Goal: Information Seeking & Learning: Learn about a topic

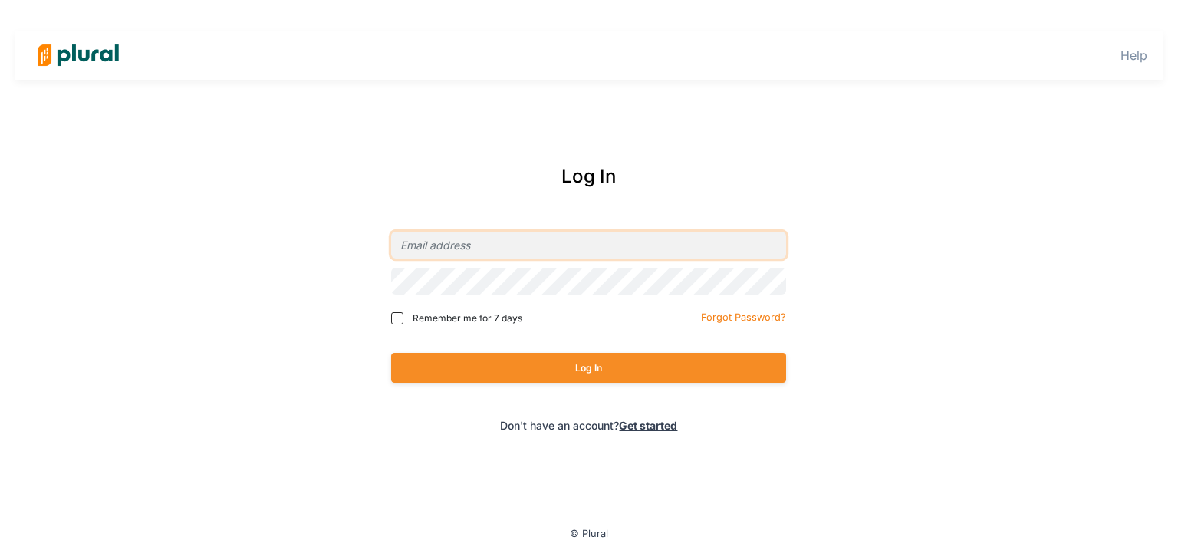
type input "[EMAIL_ADDRESS][DOMAIN_NAME]"
click at [436, 319] on span "Remember me for 7 days" at bounding box center [468, 318] width 110 height 14
click at [403, 319] on input "Remember me for 7 days" at bounding box center [397, 318] width 12 height 12
checkbox input "true"
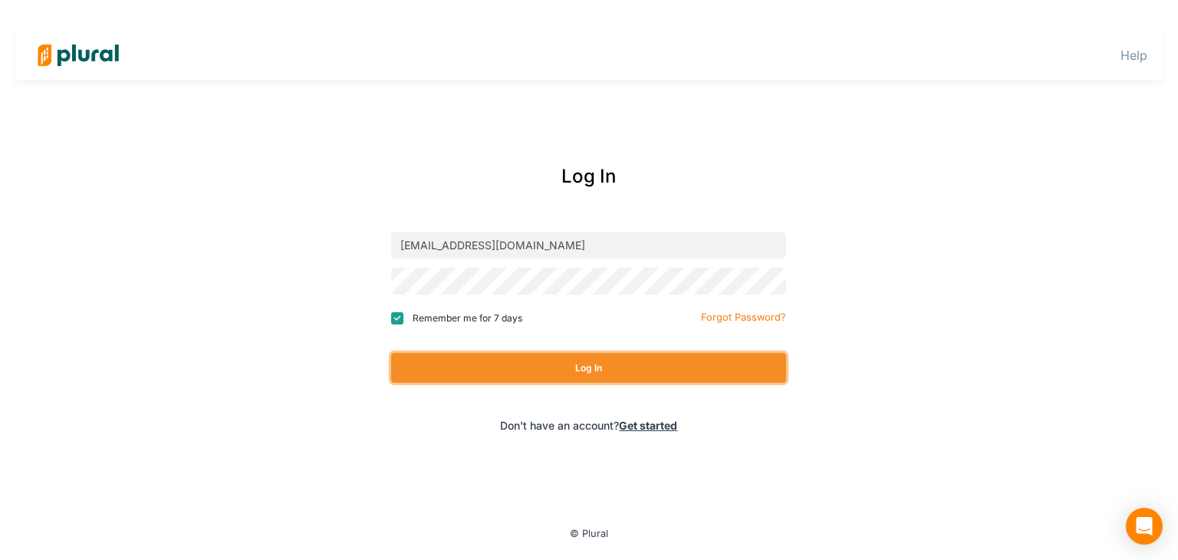
click at [468, 381] on button "Log In" at bounding box center [588, 368] width 395 height 30
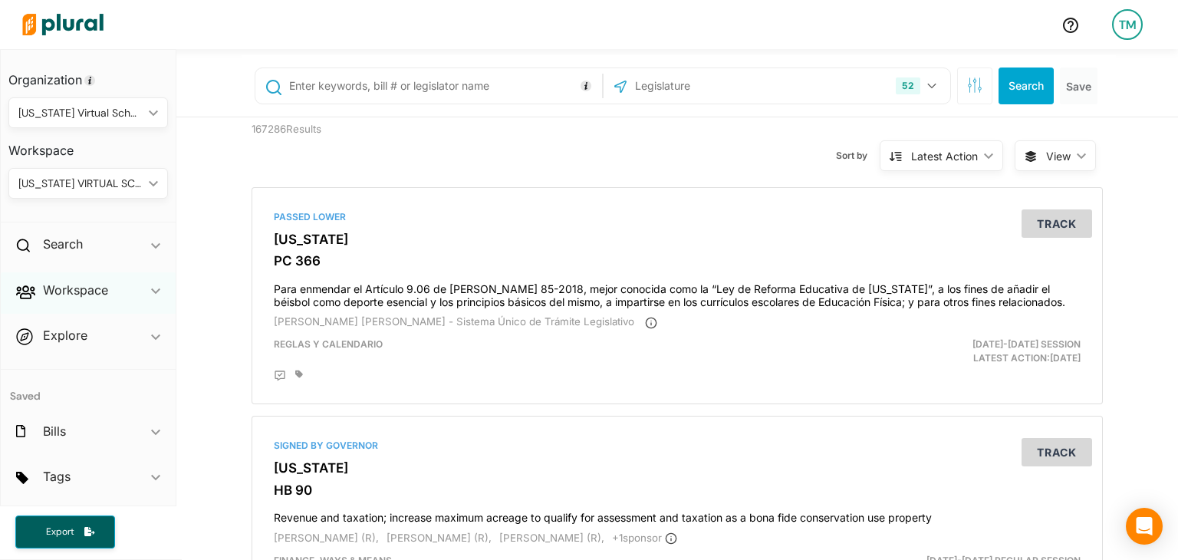
click at [151, 289] on icon "ic_keyboard_arrow_down" at bounding box center [155, 291] width 9 height 7
click at [51, 344] on h4 "Bills" at bounding box center [92, 345] width 137 height 15
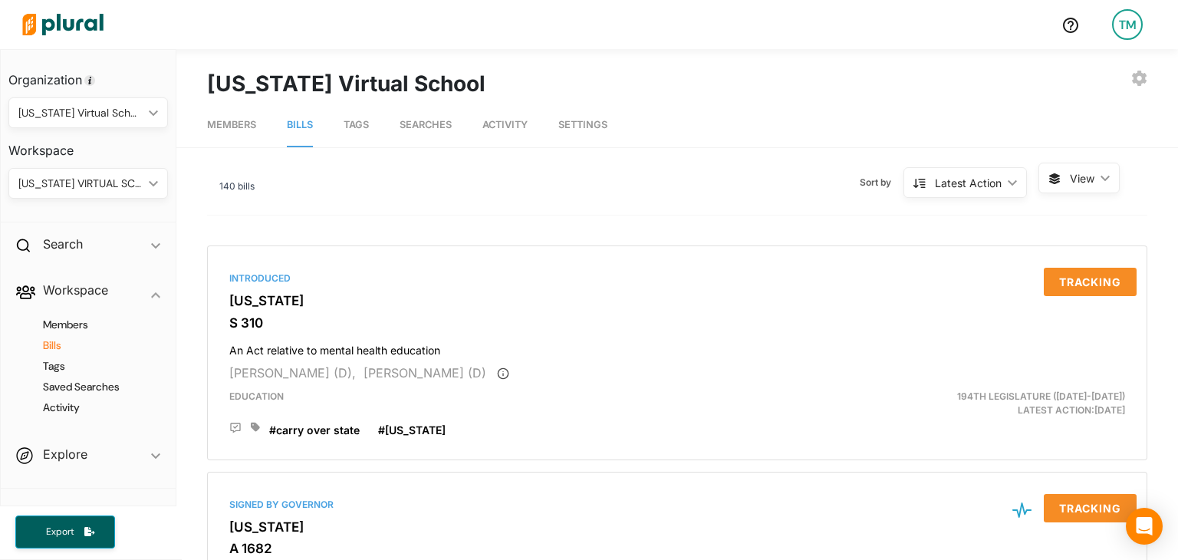
click at [362, 127] on span "Tags" at bounding box center [356, 125] width 25 height 12
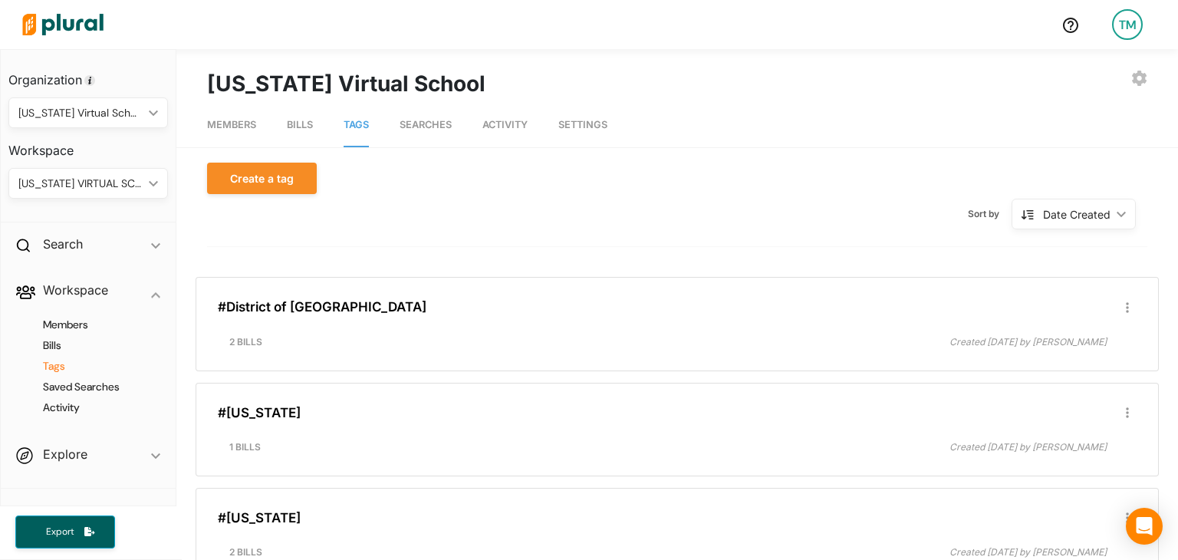
click at [321, 117] on nav "Members Bills Tags Searches Activity Settings" at bounding box center [677, 124] width 1002 height 48
click at [298, 133] on link "Bills" at bounding box center [300, 126] width 26 height 44
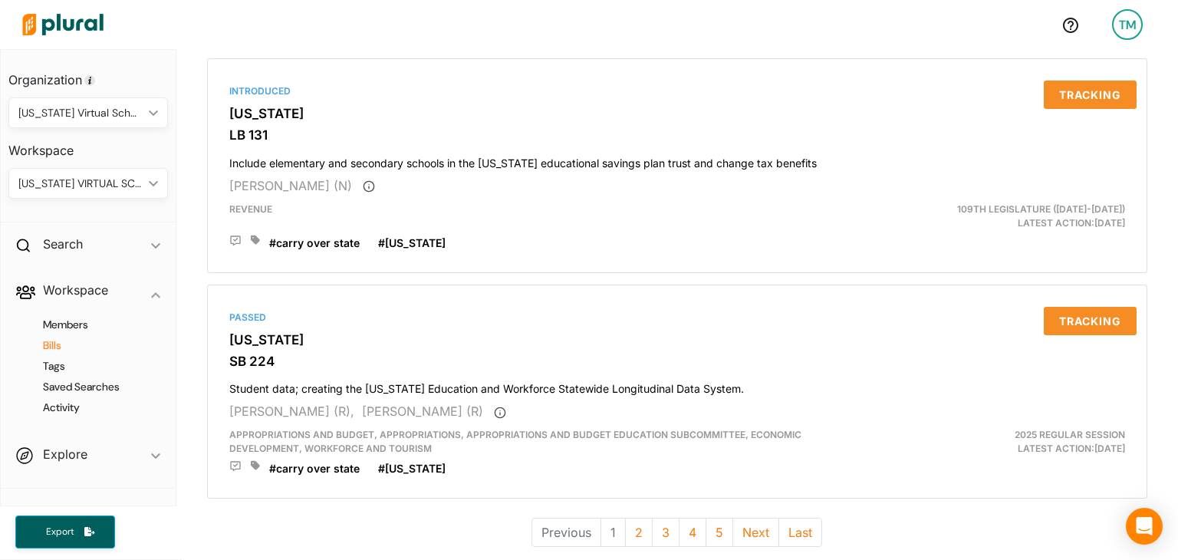
scroll to position [4293, 0]
click at [758, 518] on button "Next" at bounding box center [756, 532] width 47 height 29
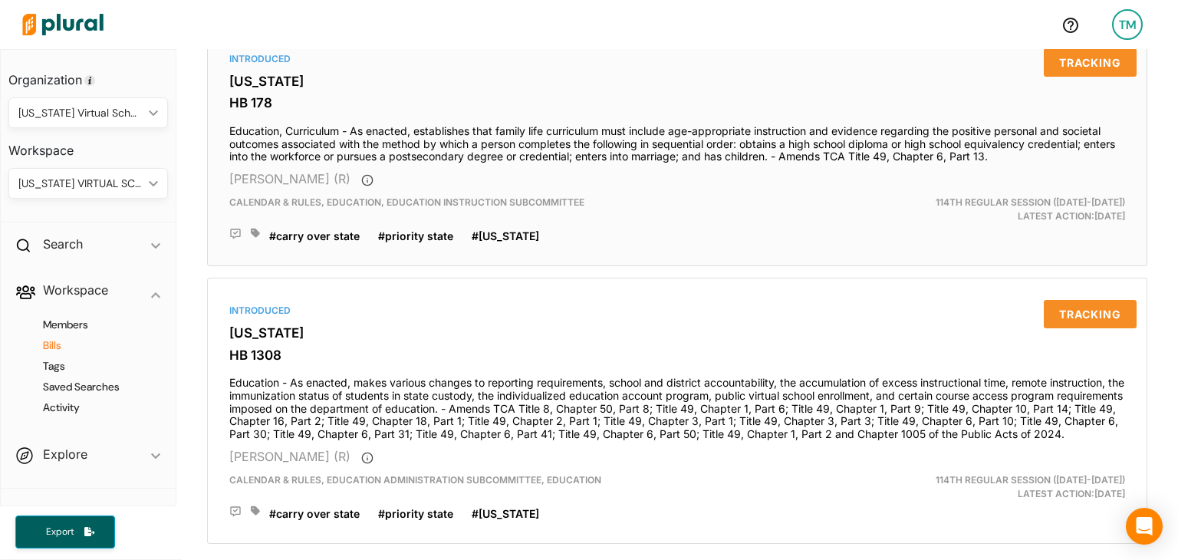
scroll to position [4397, 0]
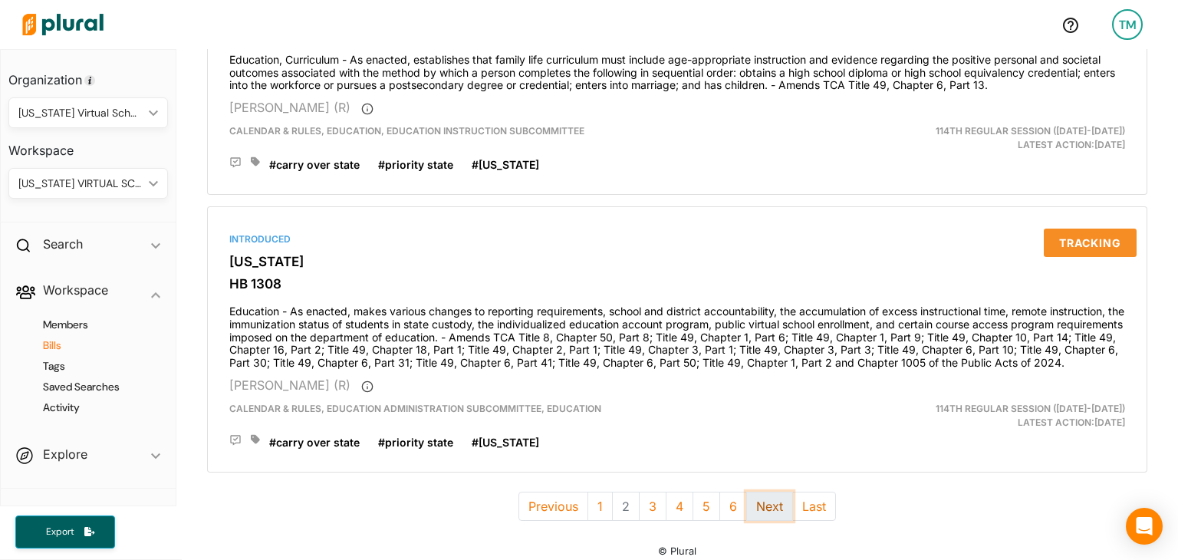
click at [756, 492] on button "Next" at bounding box center [769, 506] width 47 height 29
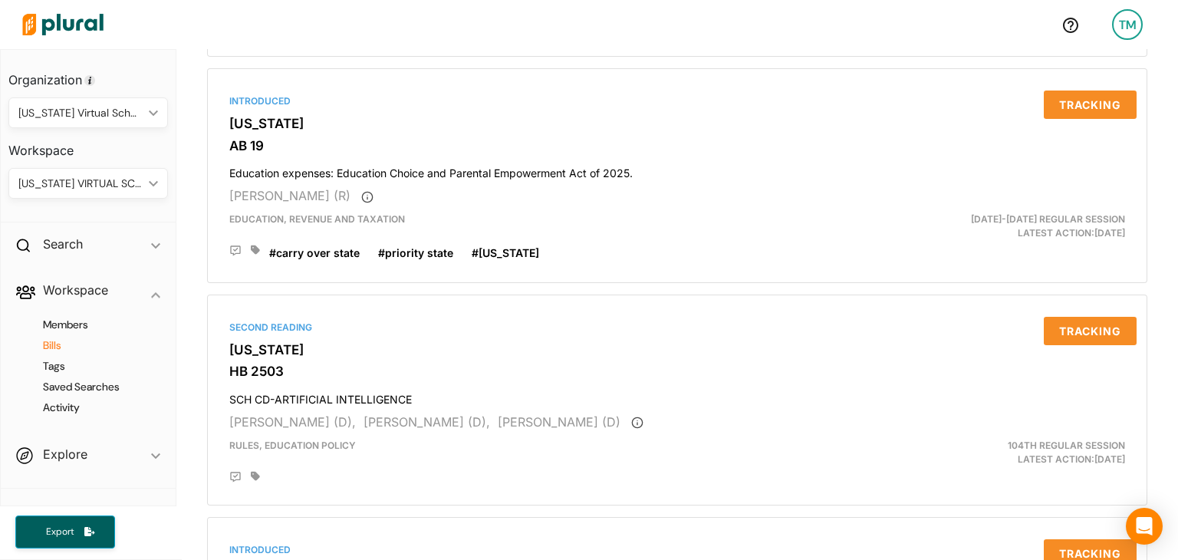
scroll to position [844, 0]
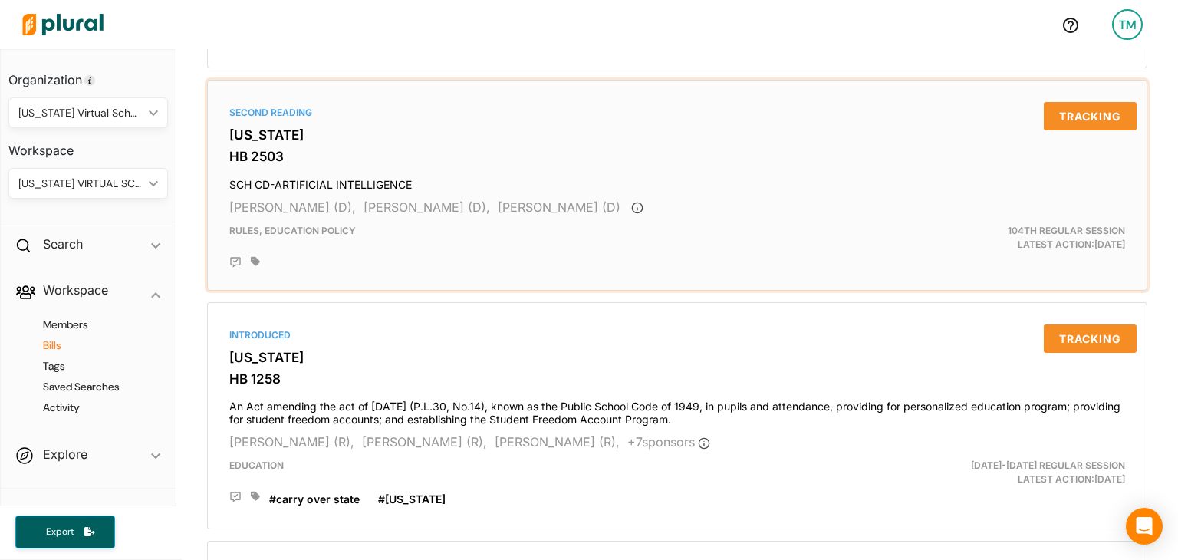
click at [255, 257] on icon at bounding box center [255, 260] width 9 height 9
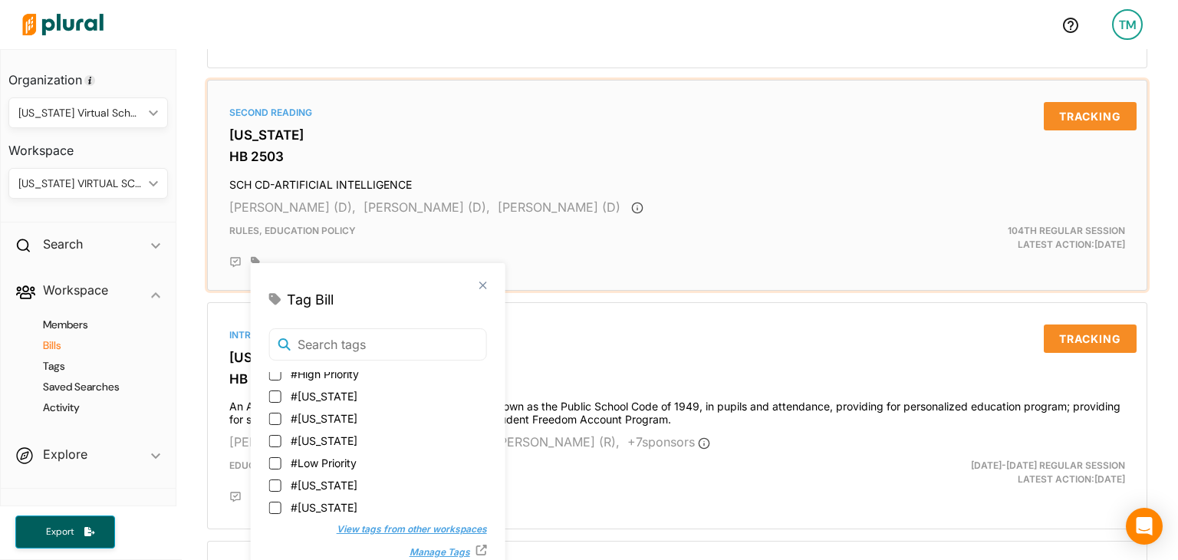
scroll to position [135, 0]
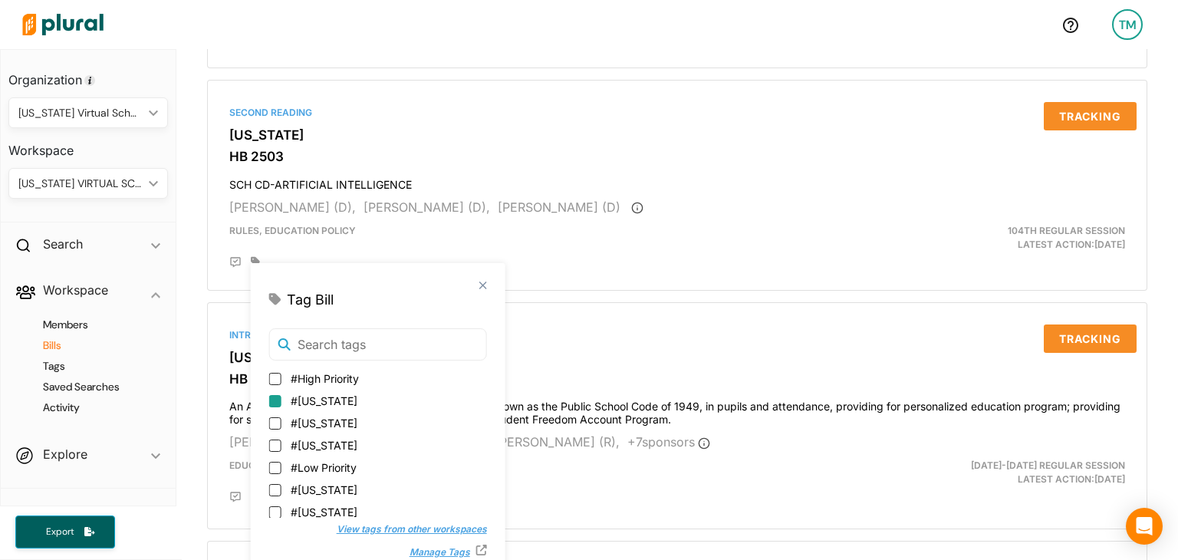
click at [276, 395] on input "#[US_STATE]" at bounding box center [275, 401] width 12 height 12
checkbox input "true"
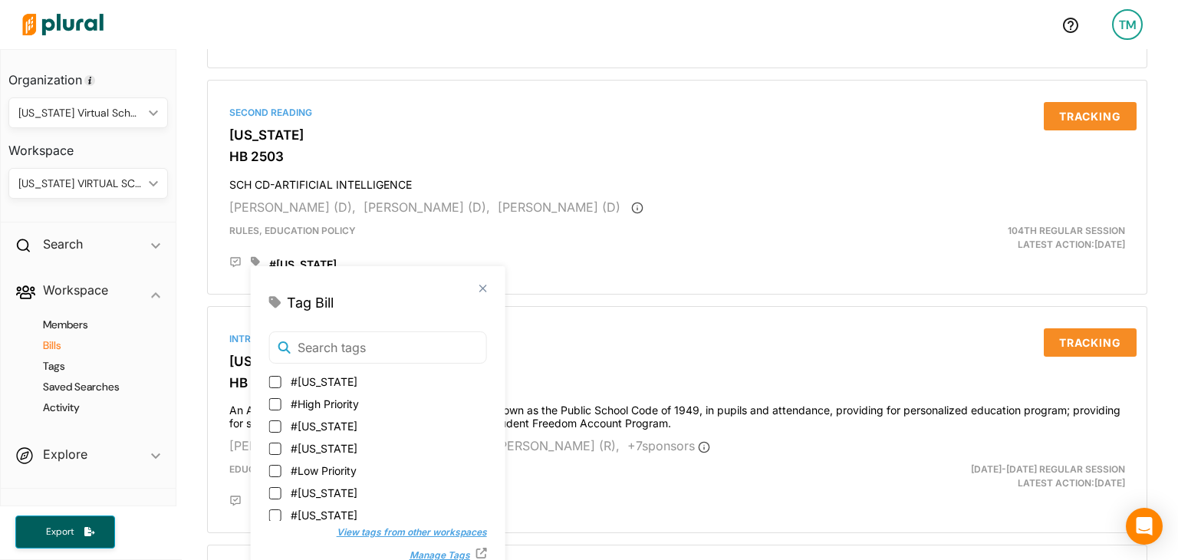
scroll to position [0, 0]
click at [298, 24] on div at bounding box center [532, 25] width 1034 height 54
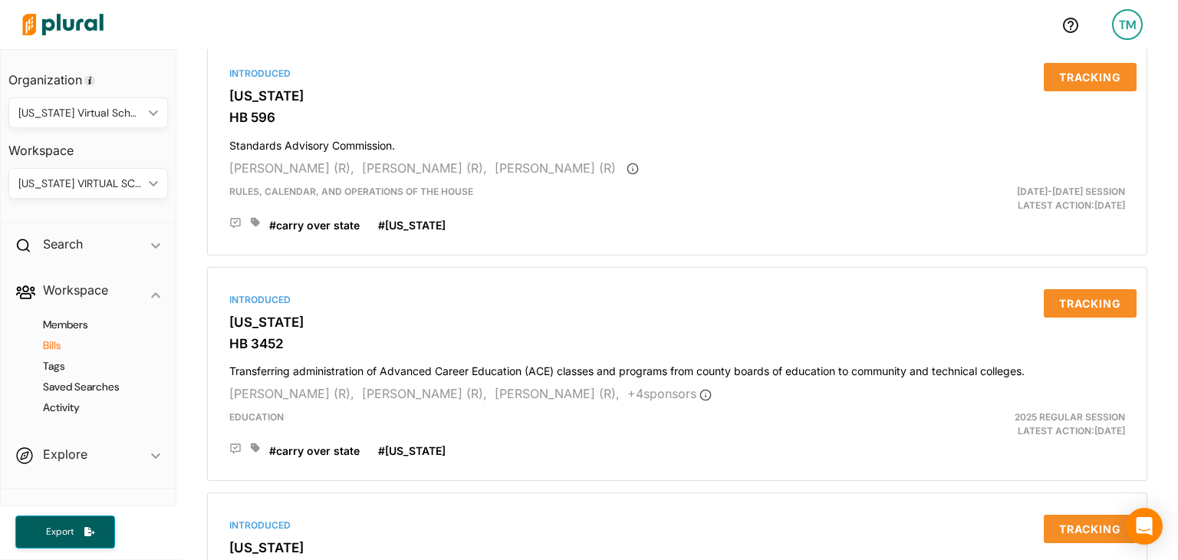
scroll to position [4332, 0]
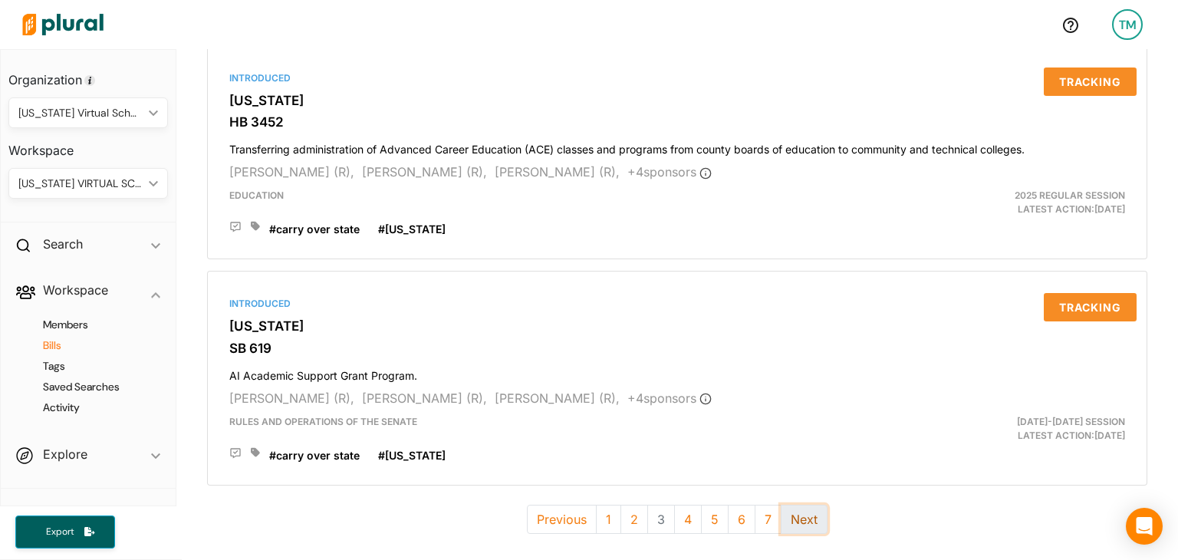
click at [799, 505] on button "Next" at bounding box center [804, 519] width 47 height 29
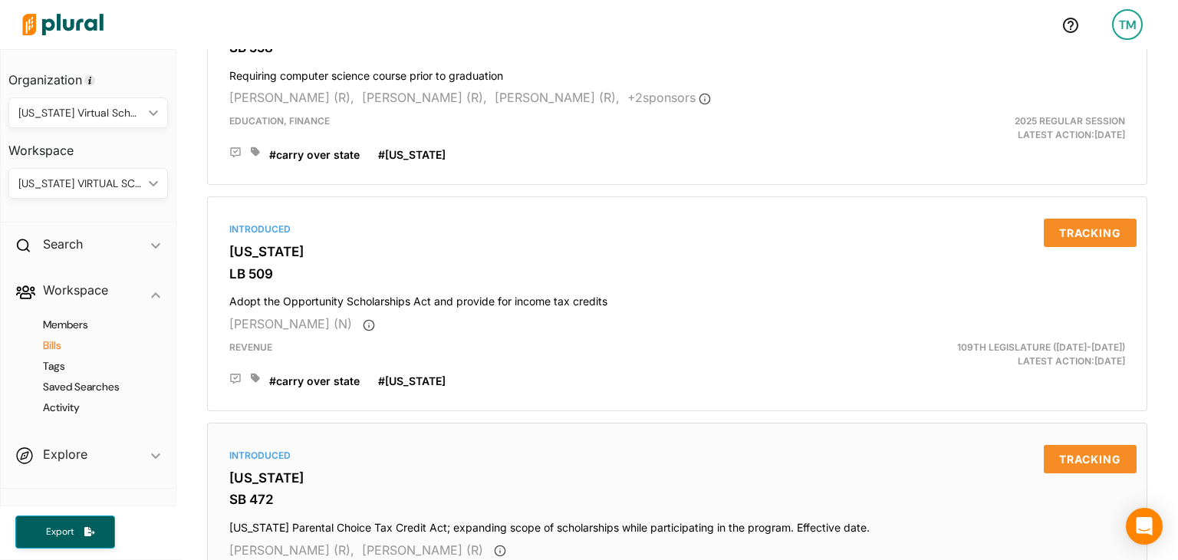
scroll to position [4280, 0]
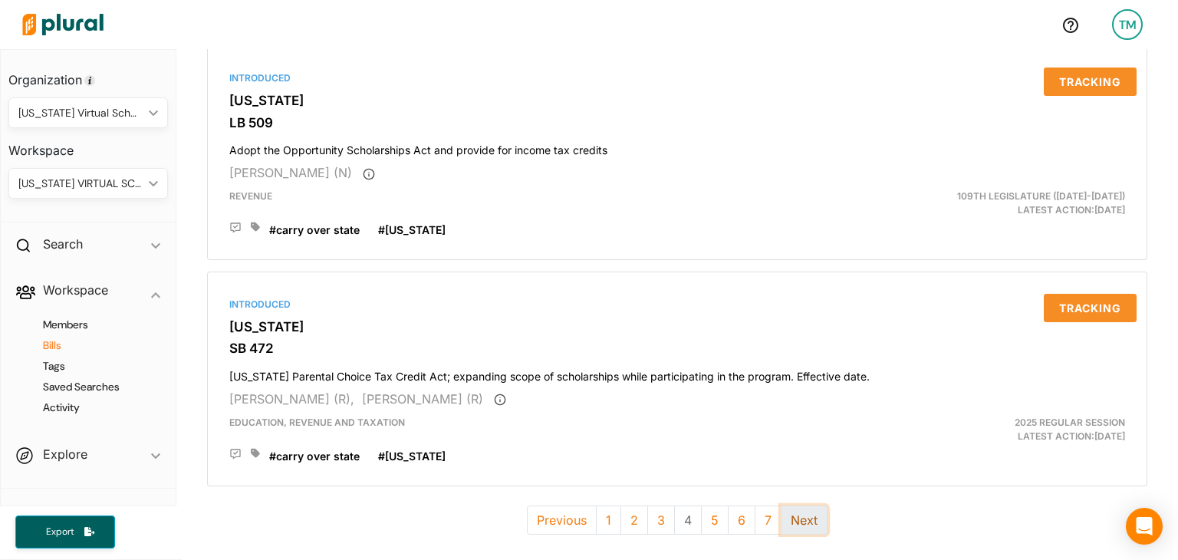
click at [804, 505] on button "Next" at bounding box center [804, 519] width 47 height 29
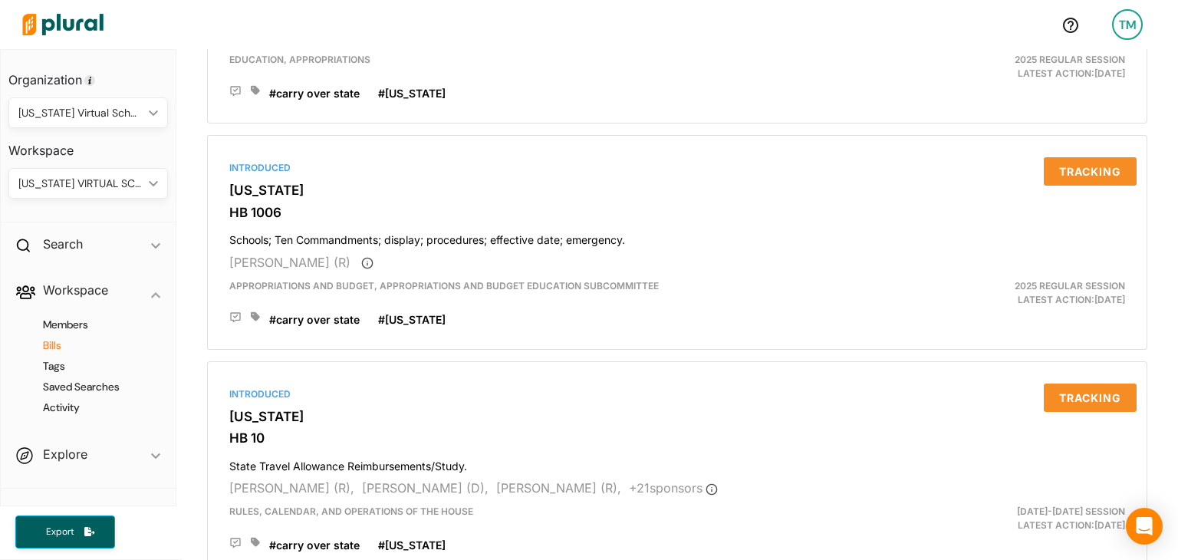
scroll to position [4306, 0]
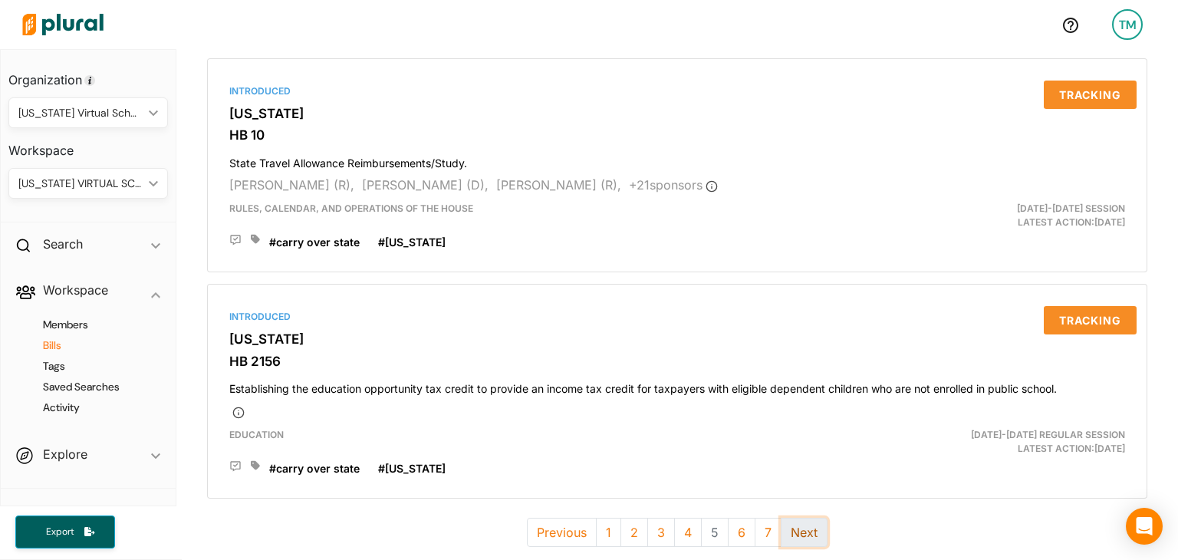
click at [782, 518] on button "Next" at bounding box center [804, 532] width 47 height 29
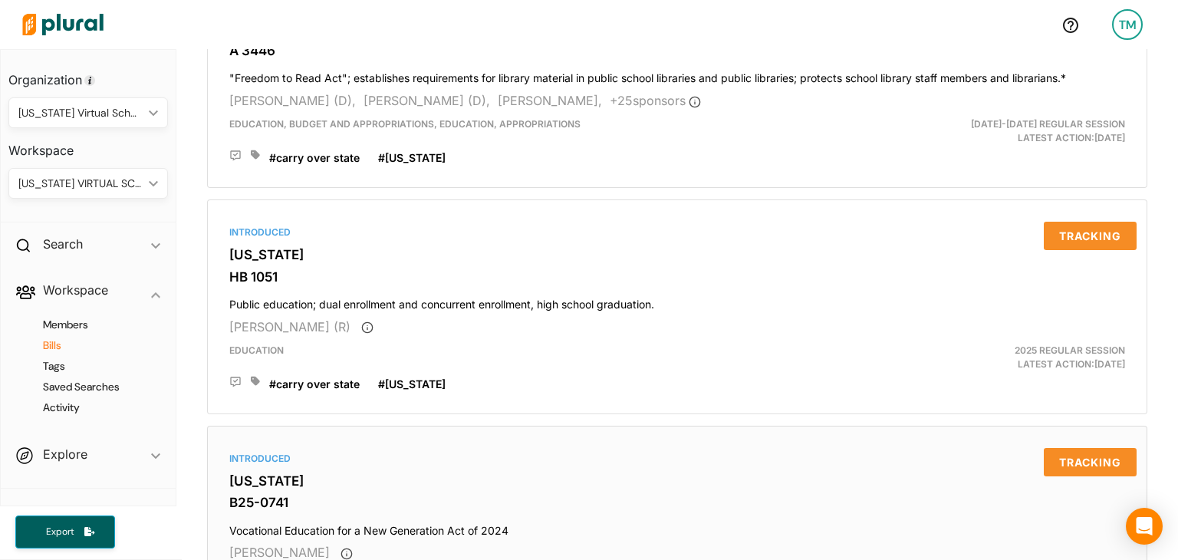
scroll to position [4293, 0]
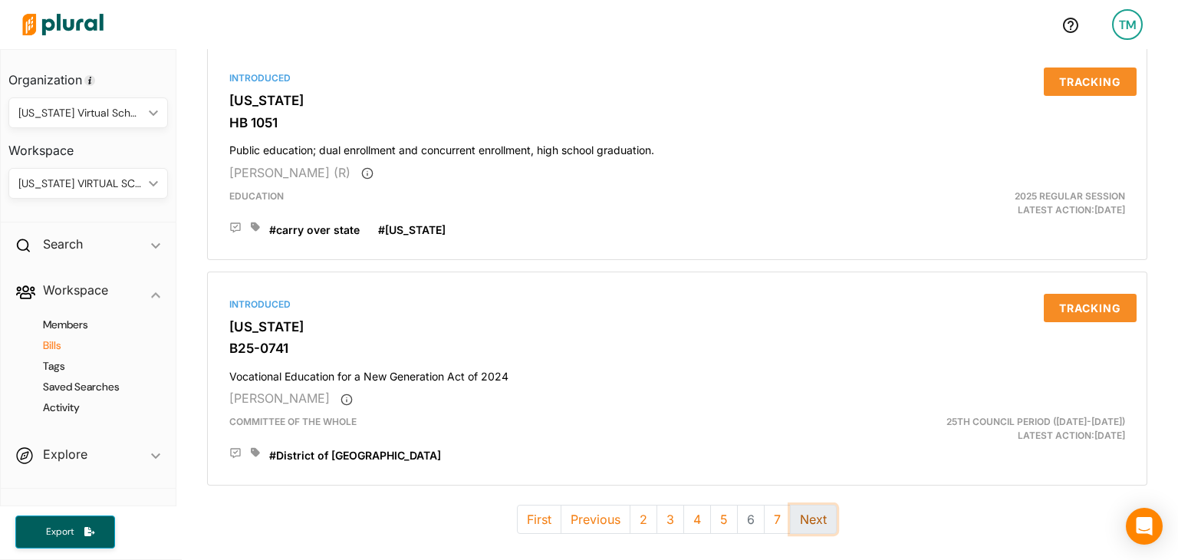
click at [820, 505] on button "Next" at bounding box center [813, 519] width 47 height 29
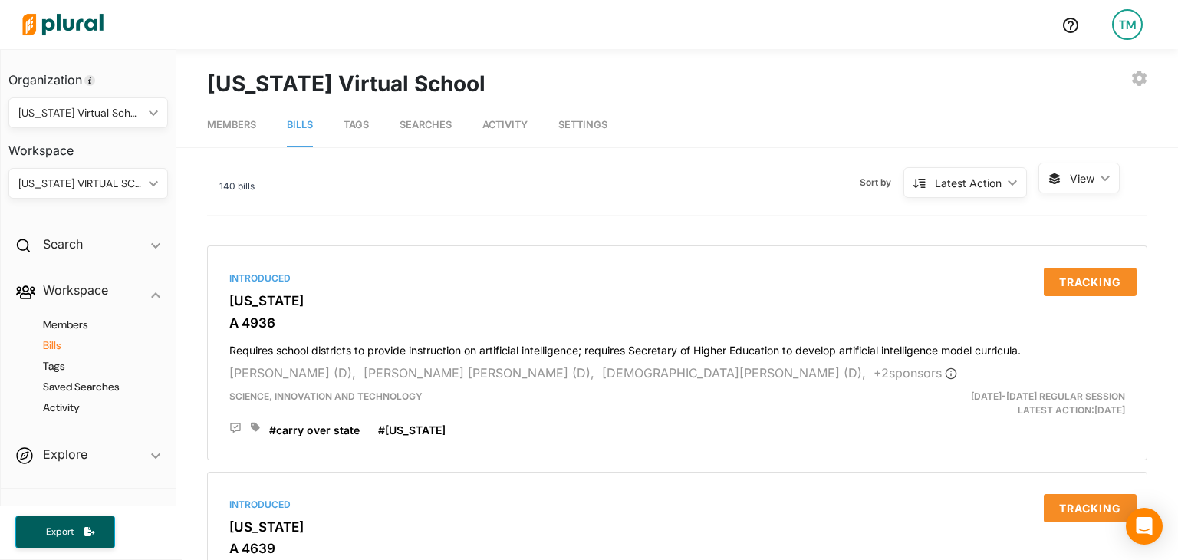
click at [351, 120] on span "Tags" at bounding box center [356, 125] width 25 height 12
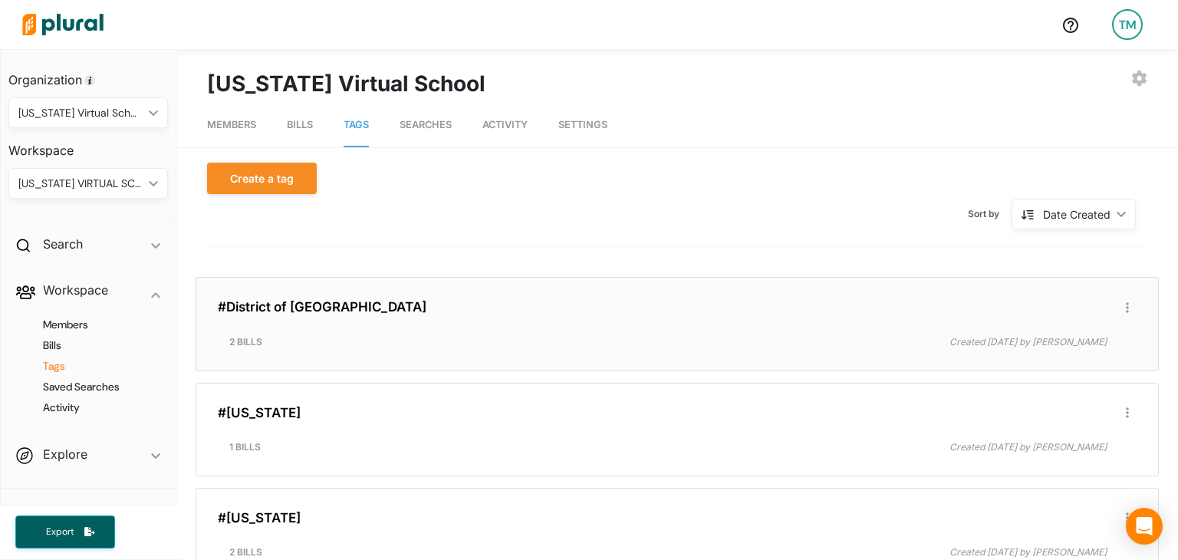
click at [326, 329] on div "#District of [GEOGRAPHIC_DATA] Edit/Share Tag Delete Tag ic_group_add Created w…" at bounding box center [677, 324] width 950 height 80
click at [292, 314] on div "#District of [GEOGRAPHIC_DATA] Edit/Share Tag Delete Tag ic_group_add Created w…" at bounding box center [677, 324] width 950 height 80
click at [264, 305] on link "#District of [GEOGRAPHIC_DATA]" at bounding box center [322, 306] width 209 height 15
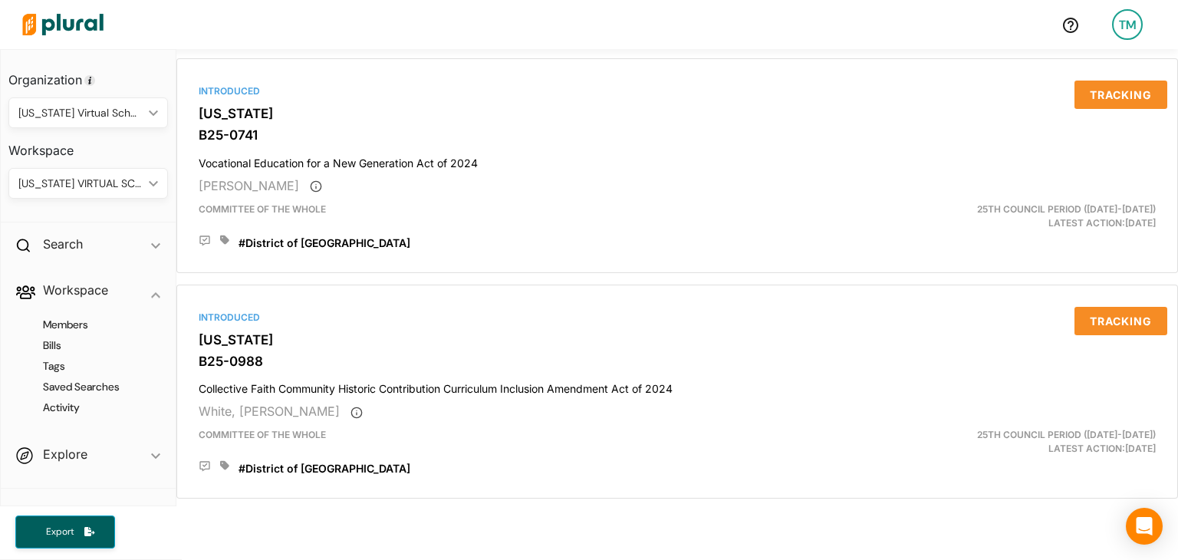
scroll to position [233, 0]
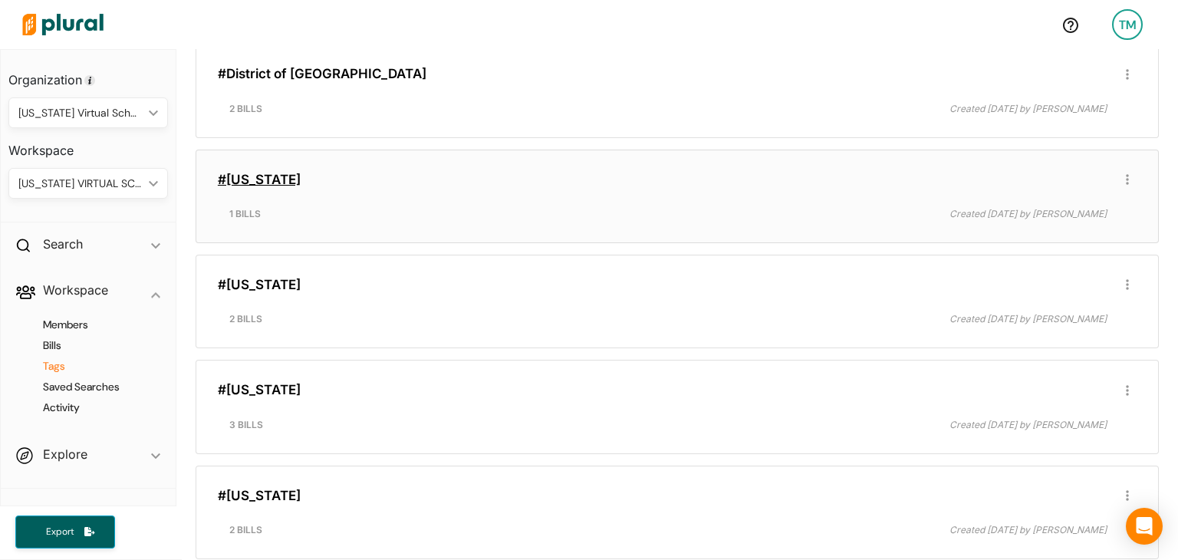
click at [272, 172] on link "#[US_STATE]" at bounding box center [259, 179] width 83 height 15
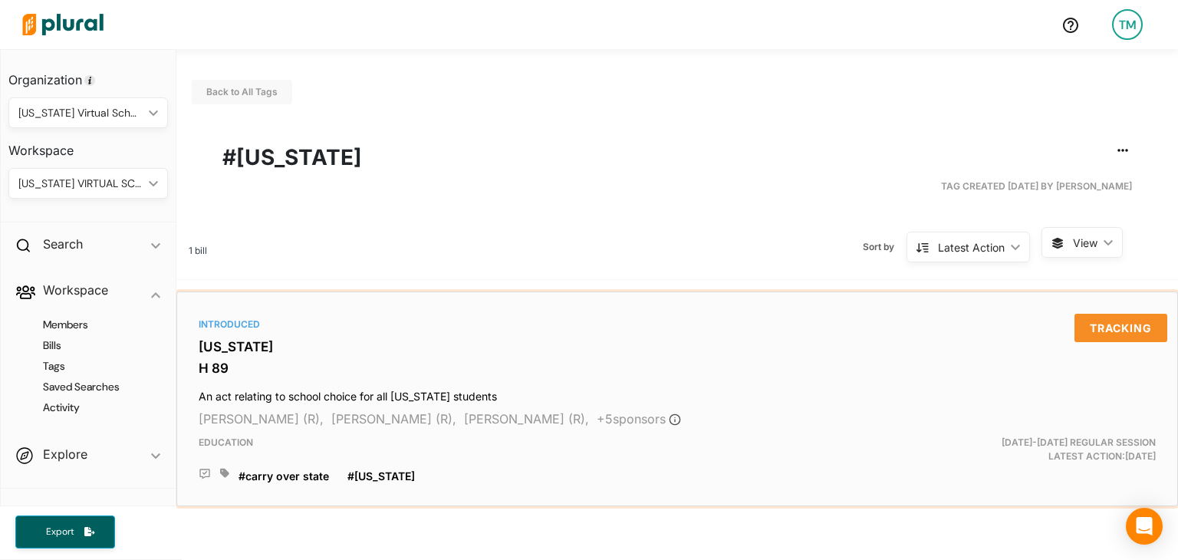
click at [226, 344] on h3 "[US_STATE]" at bounding box center [677, 346] width 957 height 15
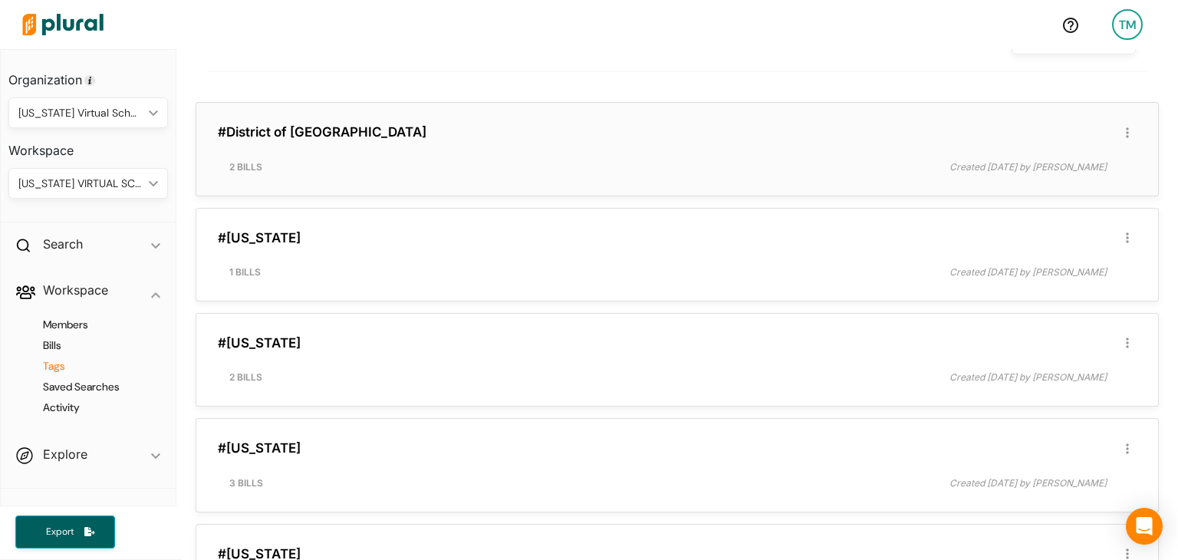
scroll to position [179, 0]
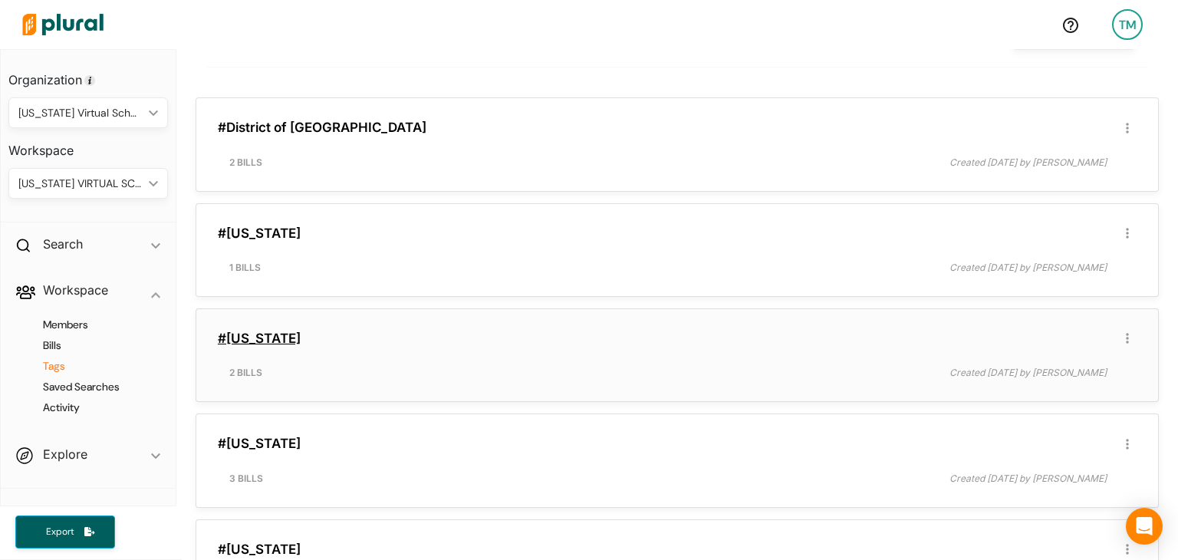
click at [245, 331] on link "#[US_STATE]" at bounding box center [259, 338] width 83 height 15
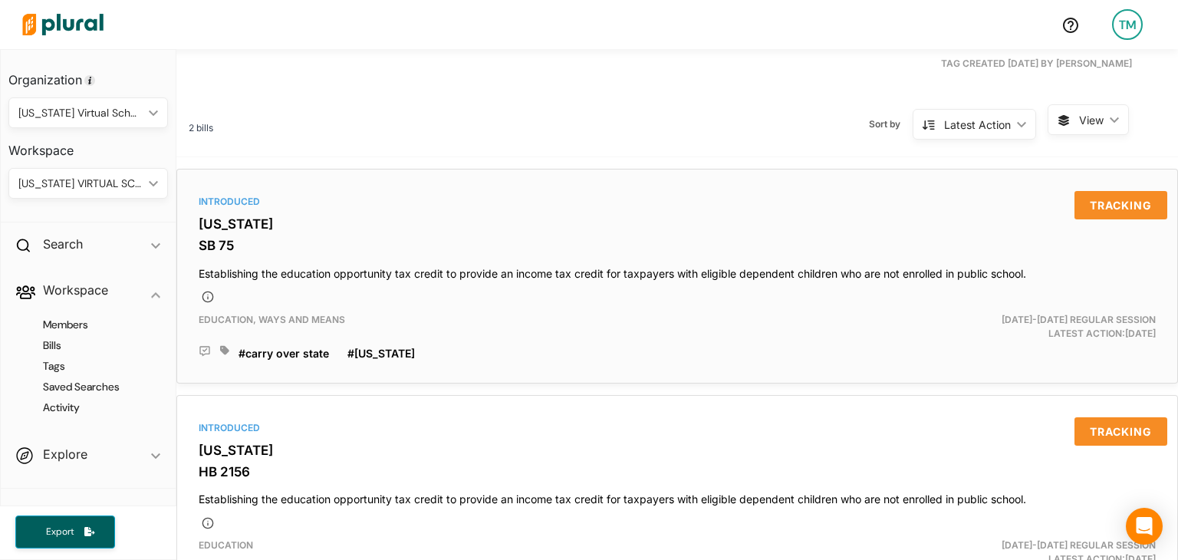
scroll to position [129, 0]
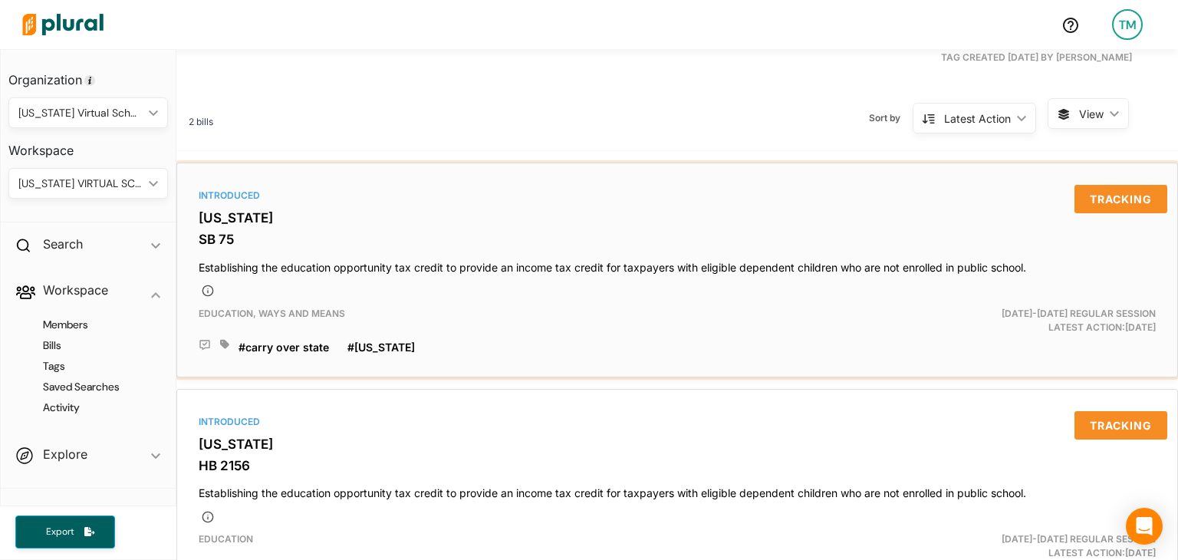
click at [217, 208] on div "Introduced [US_STATE] SB 75 Establishing the education opportunity tax credit t…" at bounding box center [677, 270] width 988 height 201
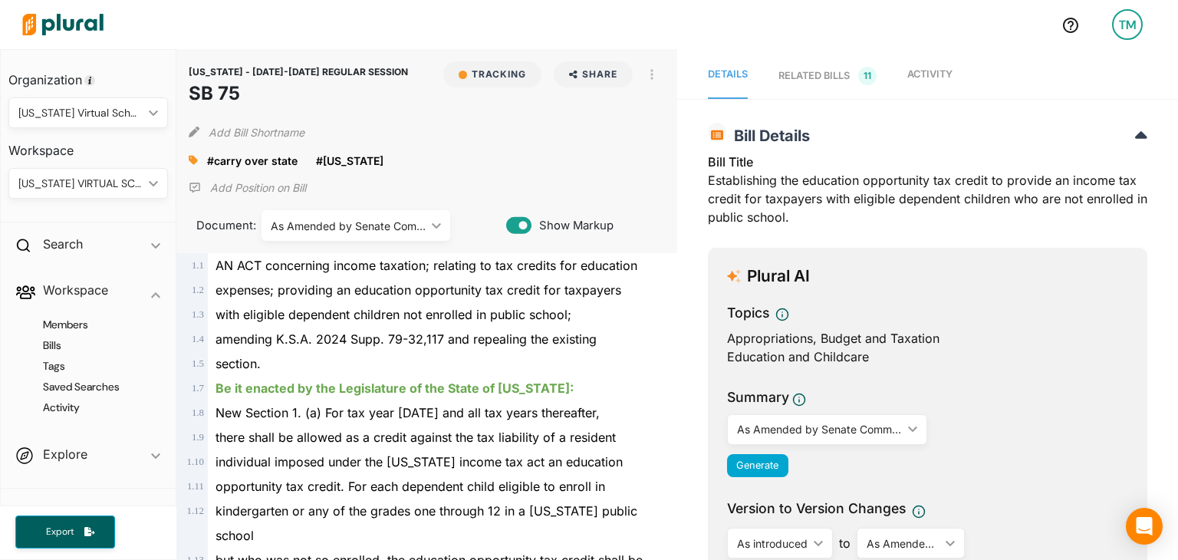
click at [920, 64] on link "Activity" at bounding box center [929, 76] width 45 height 46
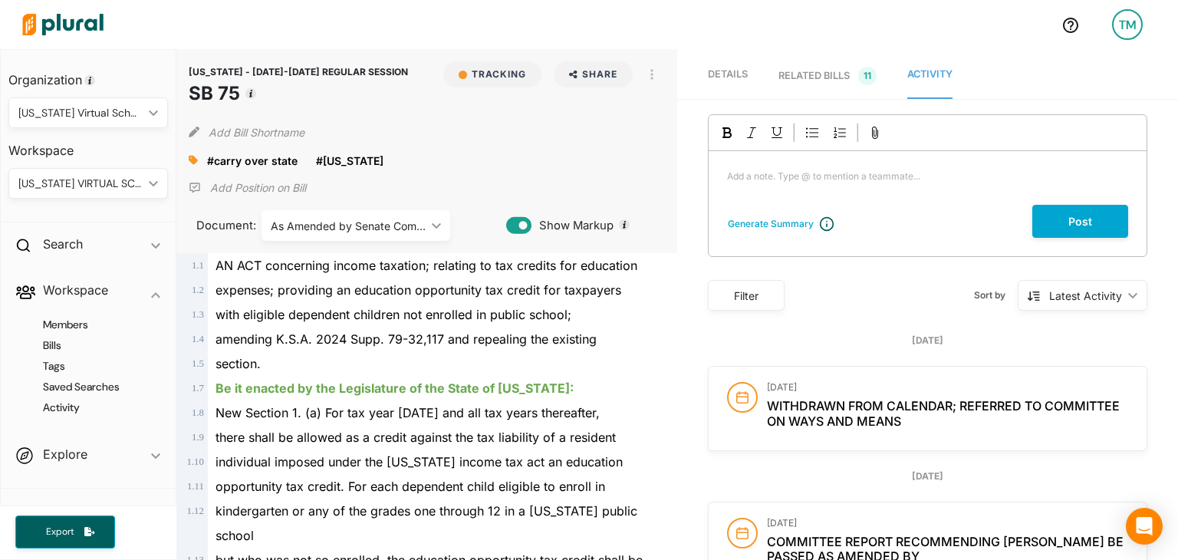
click at [726, 71] on span "Details" at bounding box center [728, 74] width 40 height 12
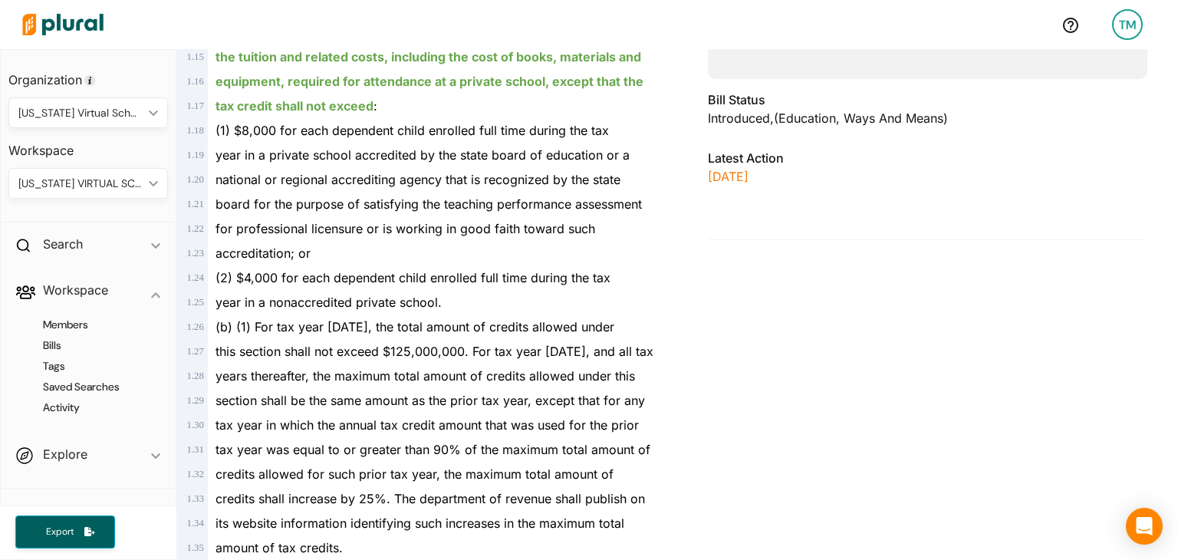
scroll to position [552, 0]
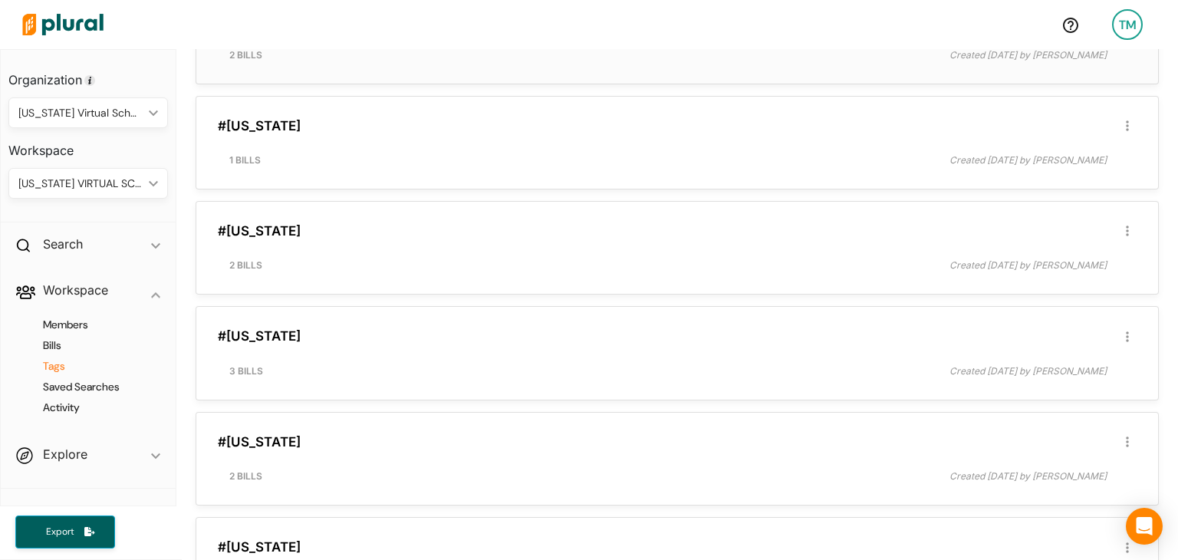
scroll to position [291, 0]
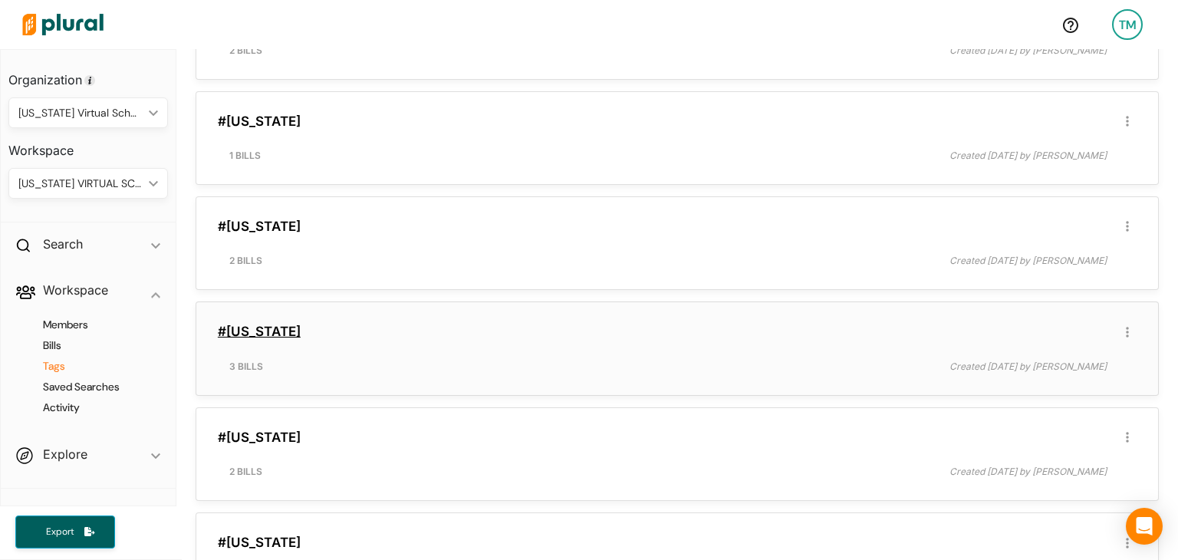
click at [235, 324] on link "#[US_STATE]" at bounding box center [259, 331] width 83 height 15
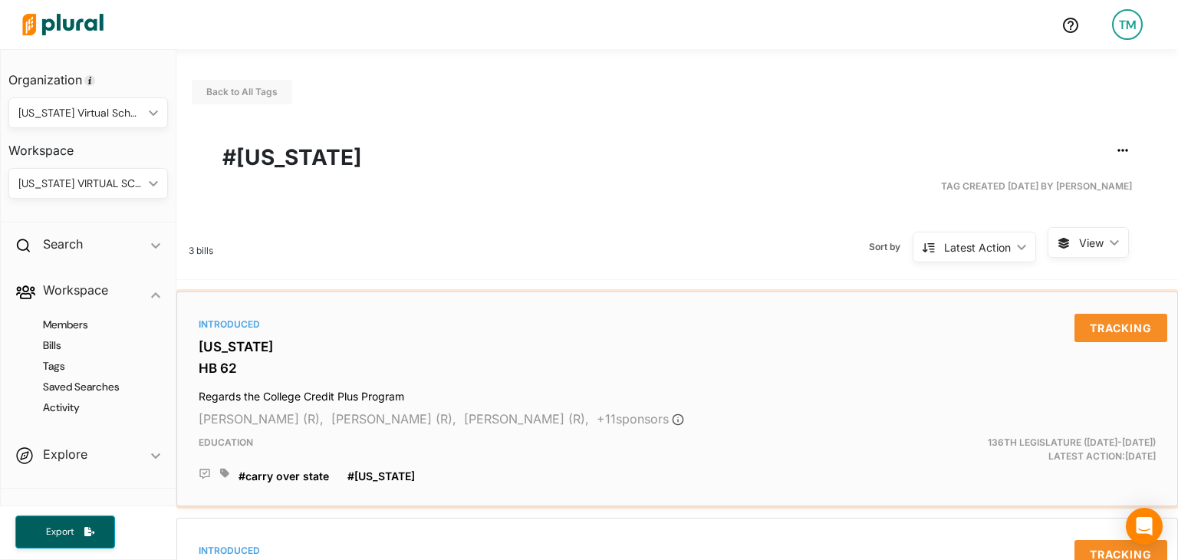
click at [267, 348] on h3 "[US_STATE]" at bounding box center [677, 346] width 957 height 15
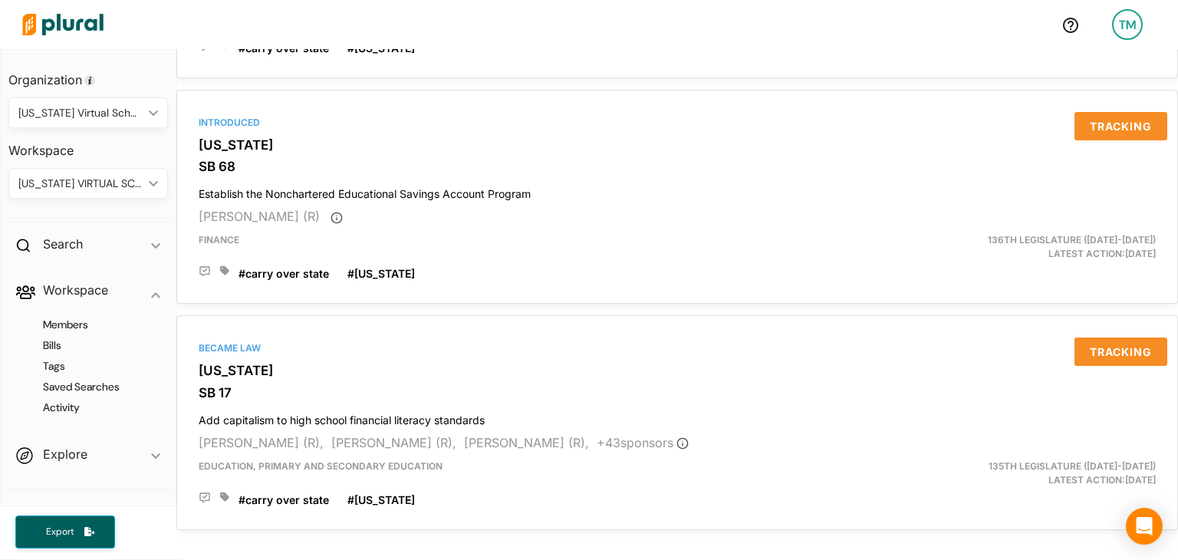
scroll to position [464, 0]
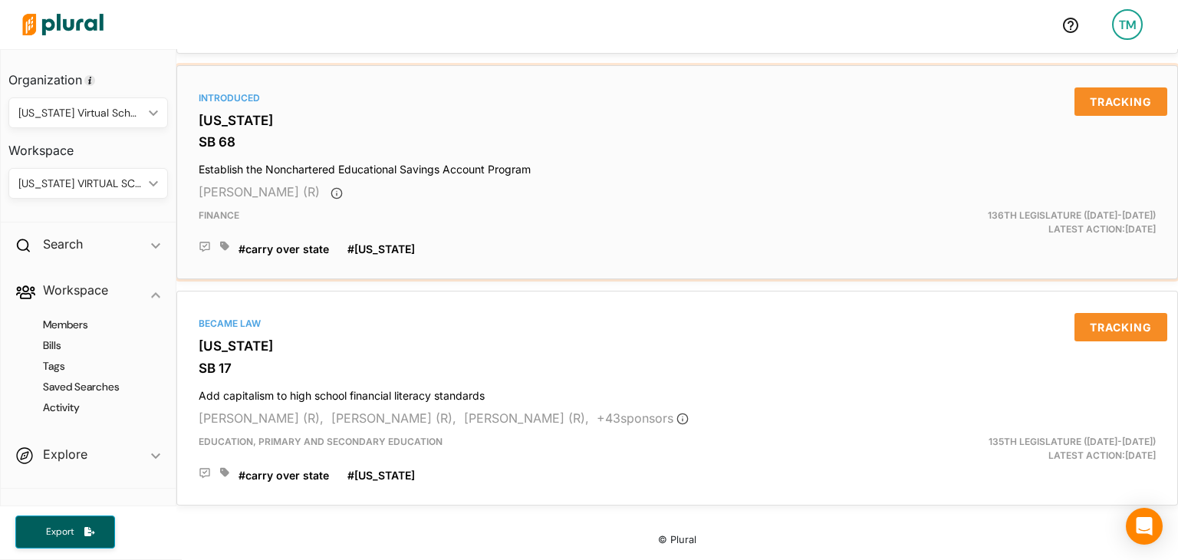
click at [223, 91] on div "Introduced" at bounding box center [677, 98] width 957 height 14
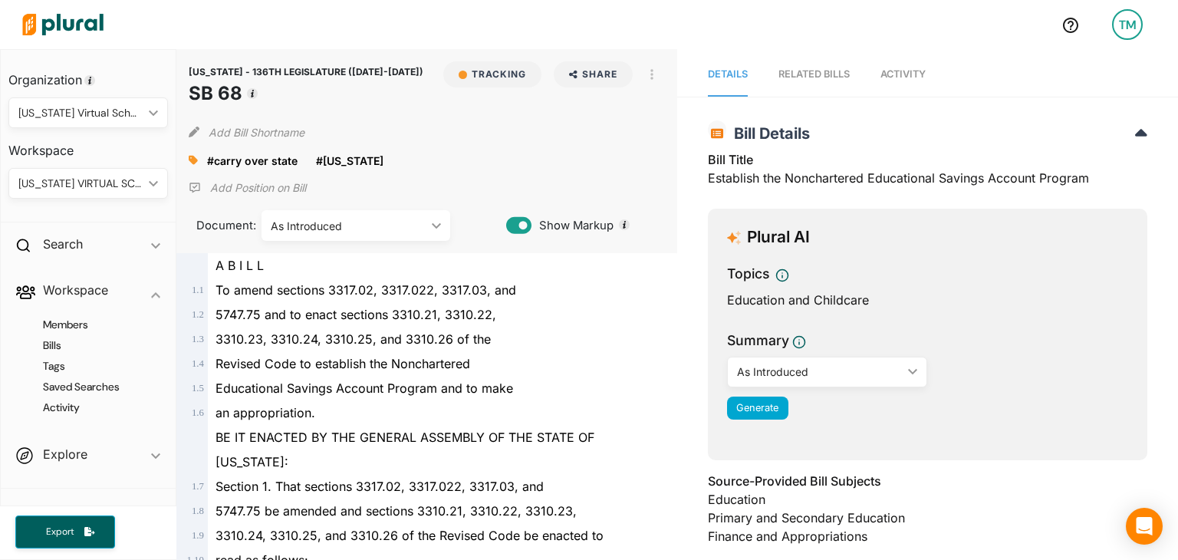
click at [781, 84] on link "RELATED BILLS" at bounding box center [814, 75] width 71 height 44
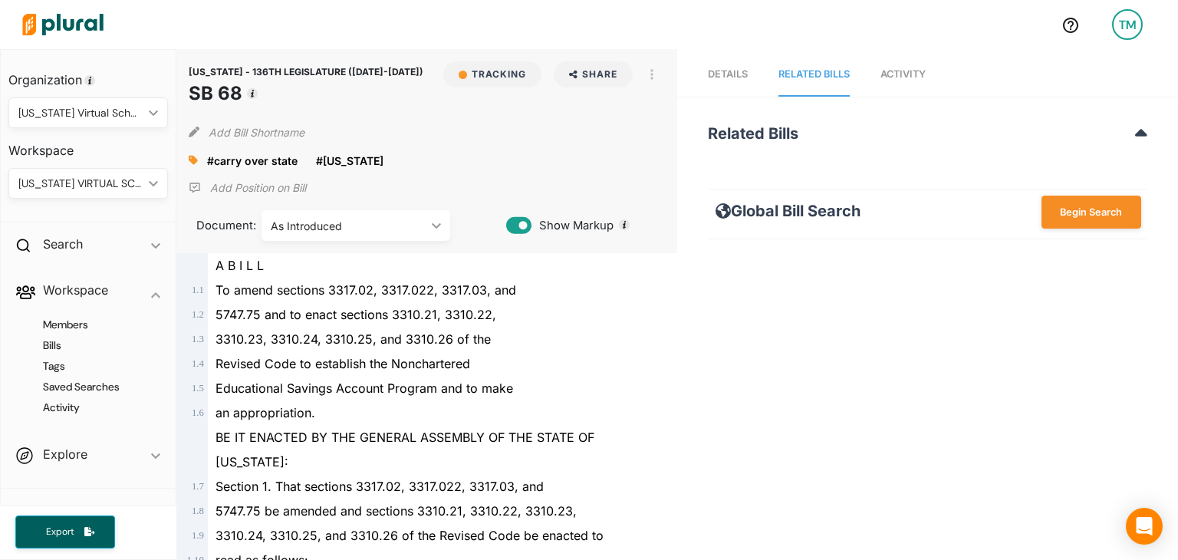
click at [893, 65] on link "Activity" at bounding box center [903, 75] width 45 height 44
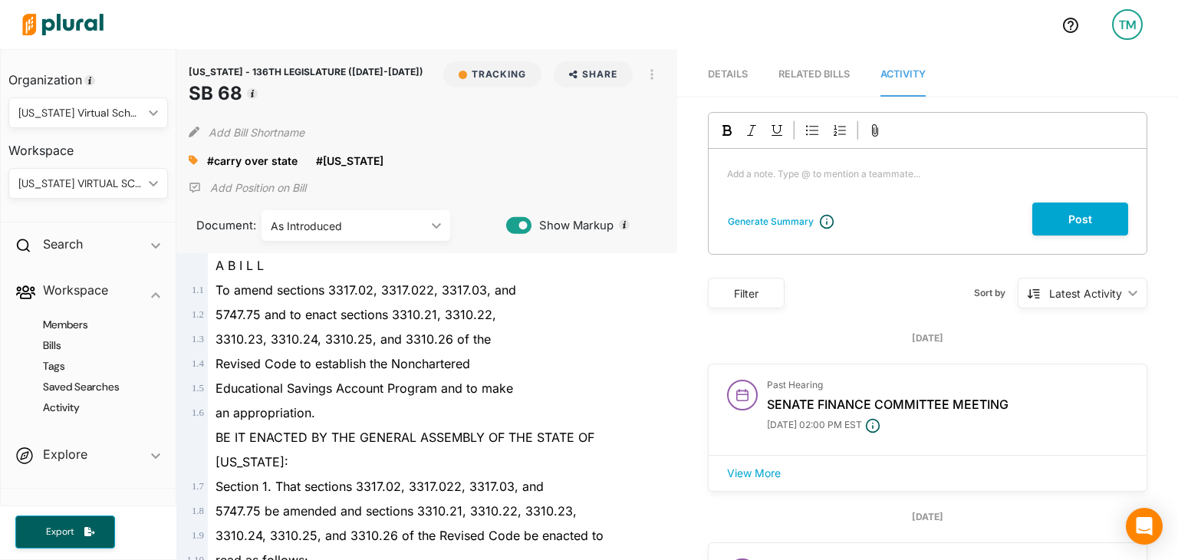
click at [742, 80] on span "Details" at bounding box center [728, 74] width 40 height 12
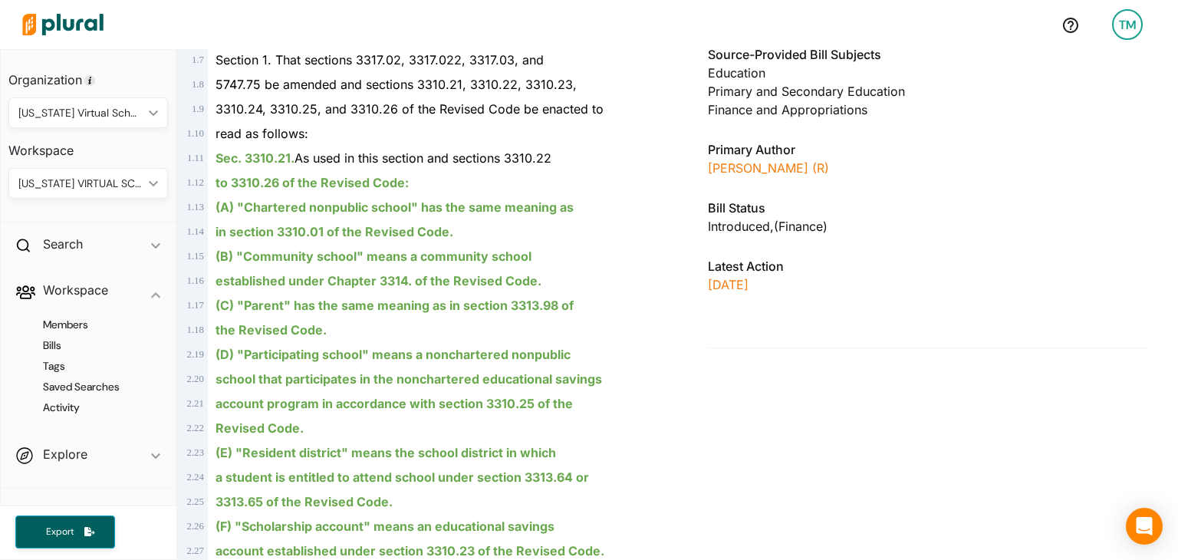
scroll to position [423, 0]
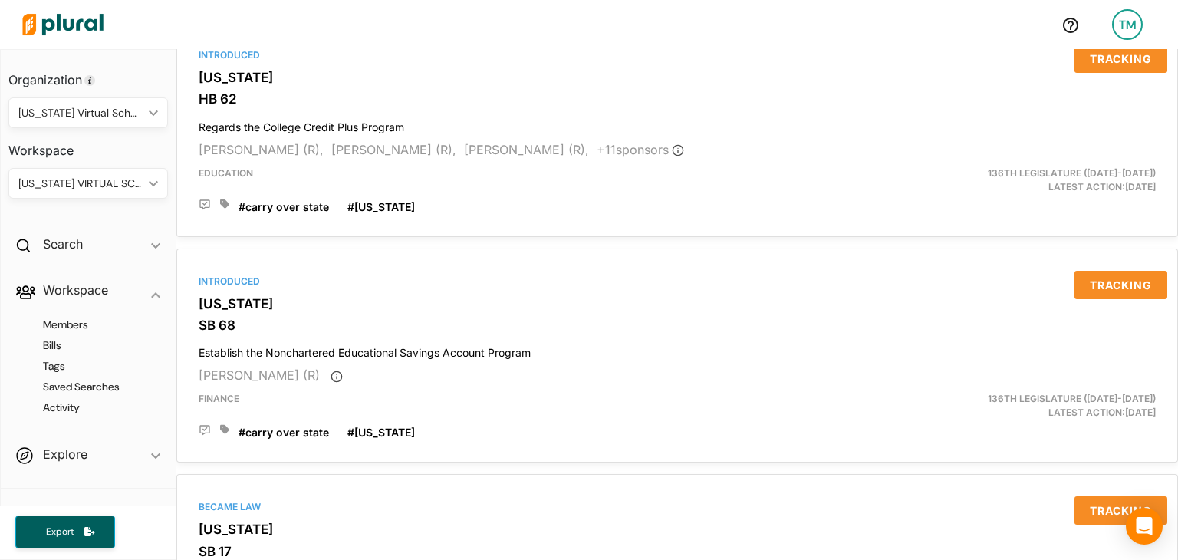
scroll to position [464, 0]
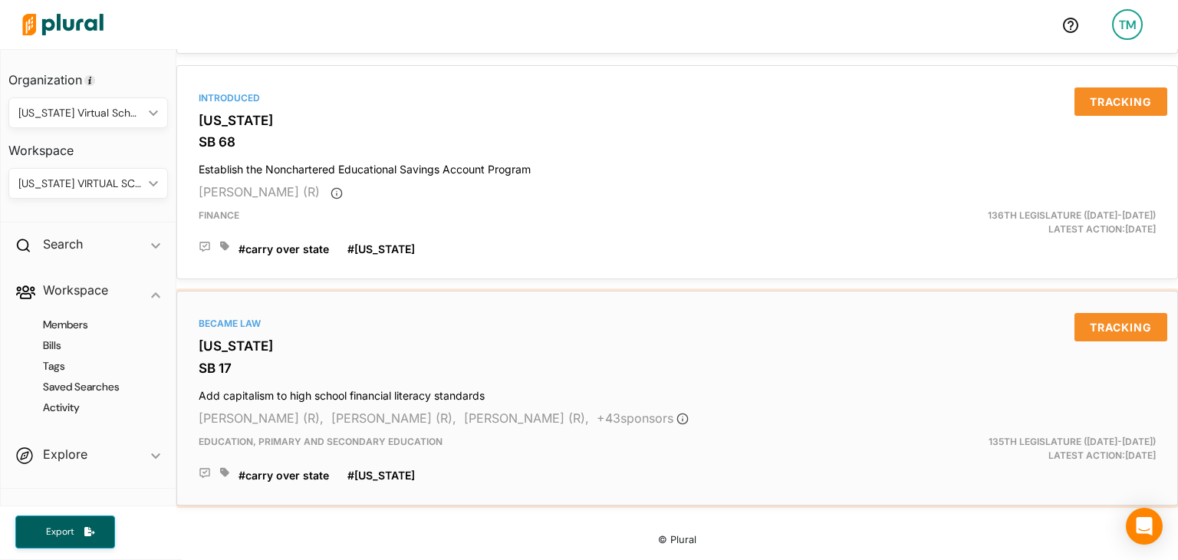
click at [252, 317] on div "Became Law [US_STATE] SB 17 Add capitalism to high school financial literacy st…" at bounding box center [677, 398] width 988 height 201
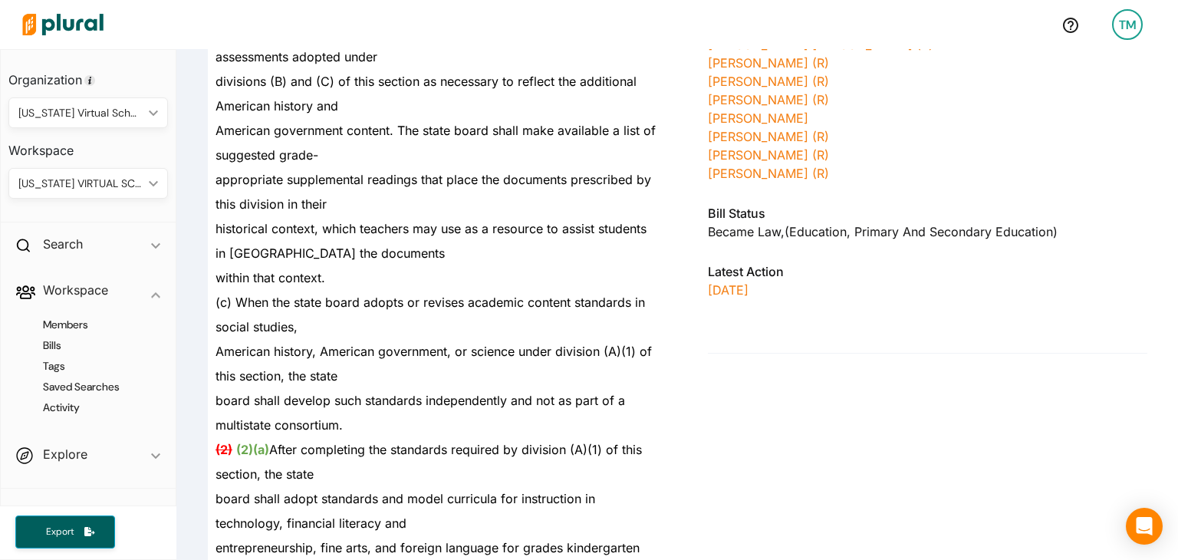
scroll to position [1387, 0]
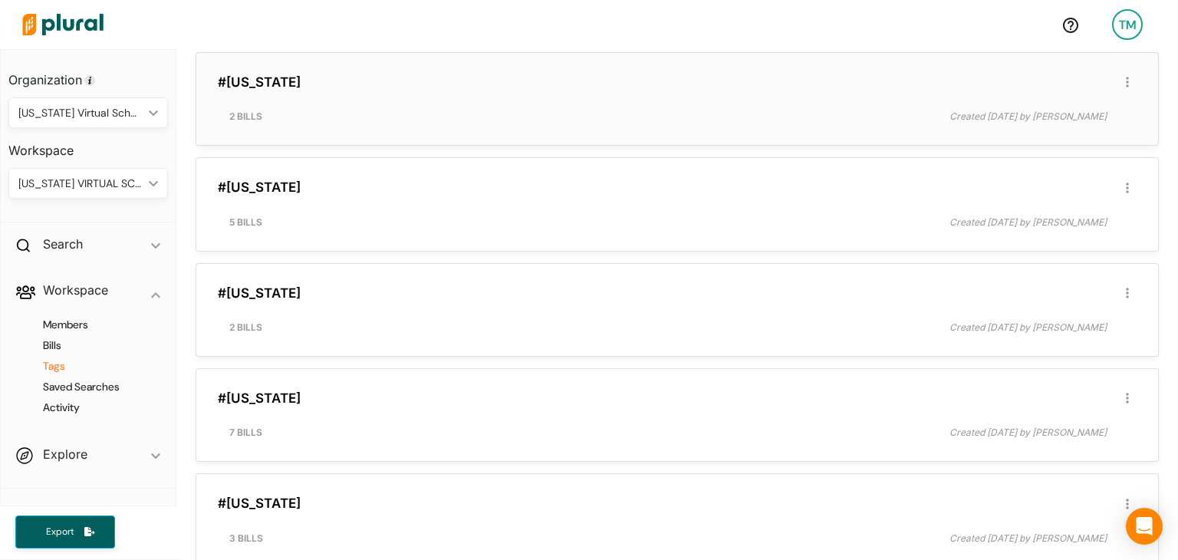
scroll to position [532, 0]
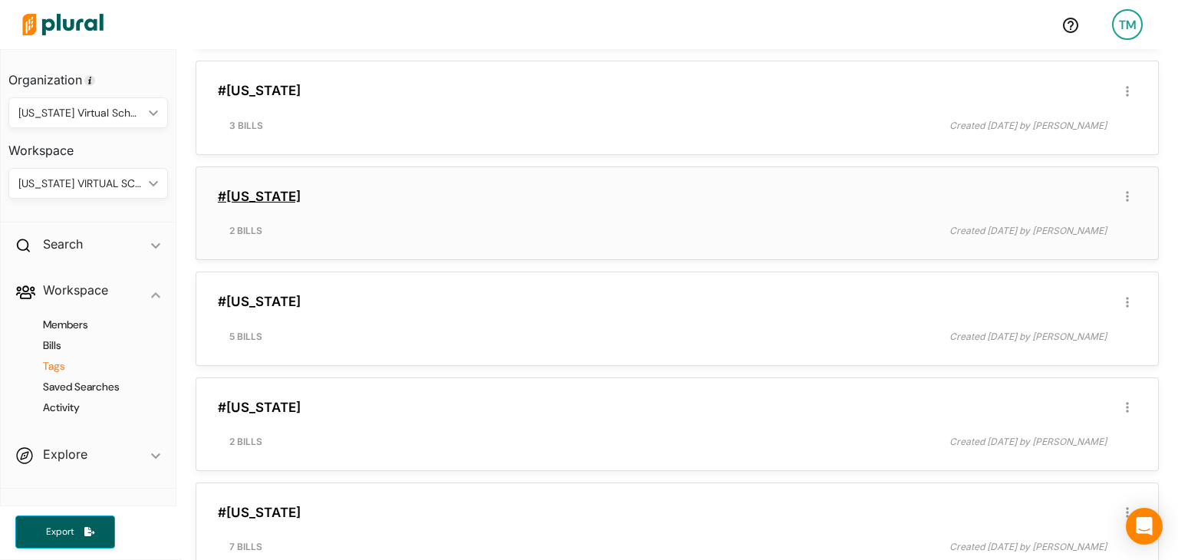
click at [230, 198] on link "#[US_STATE]" at bounding box center [259, 196] width 83 height 15
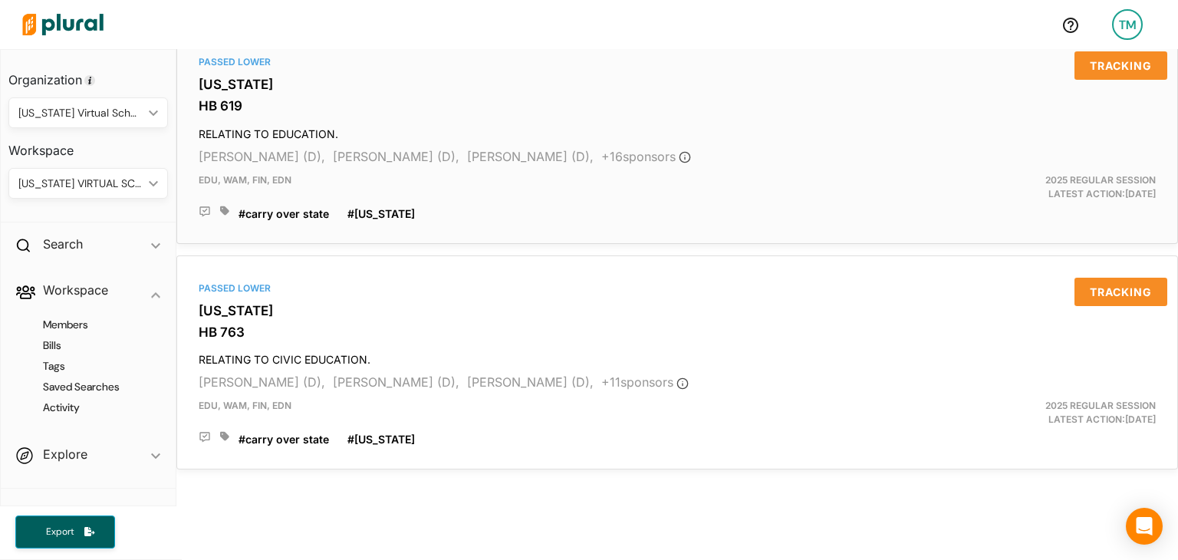
scroll to position [264, 0]
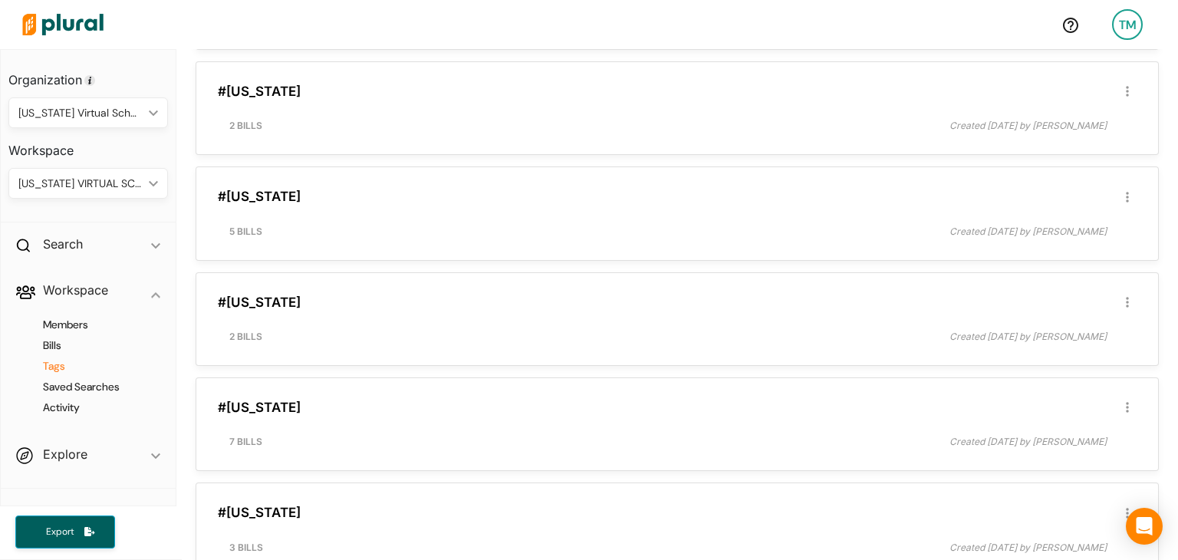
scroll to position [651, 0]
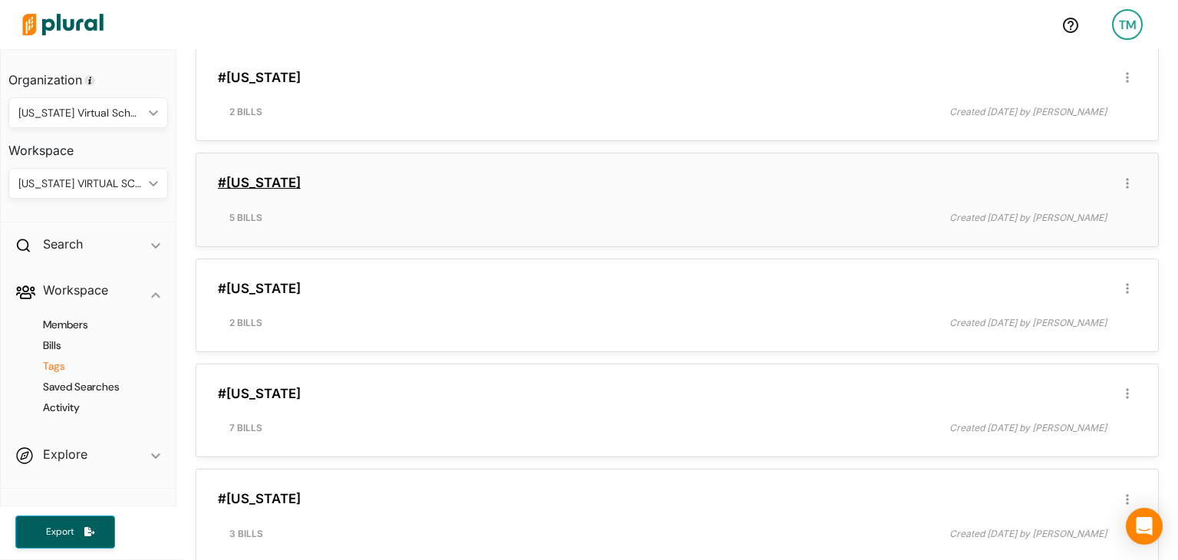
click at [242, 175] on link "#[US_STATE]" at bounding box center [259, 182] width 83 height 15
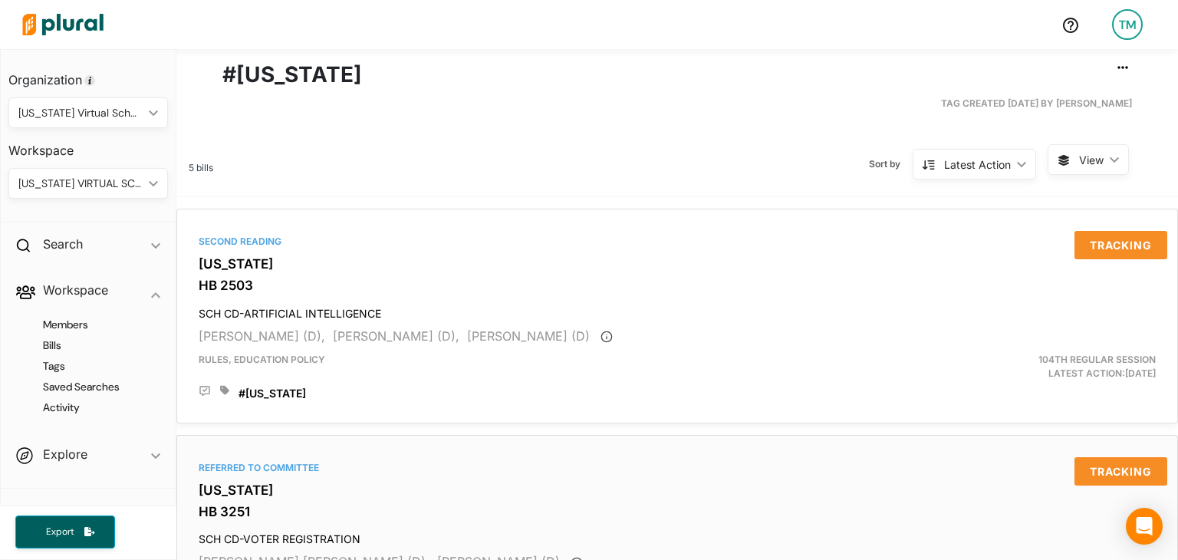
scroll to position [82, 0]
